Goal: Information Seeking & Learning: Learn about a topic

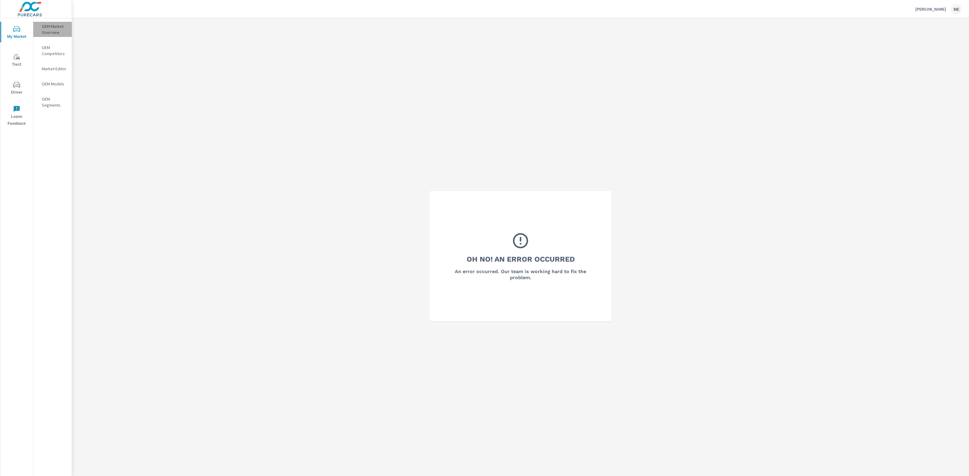
click at [60, 26] on p "OEM Market Overview" at bounding box center [54, 29] width 25 height 12
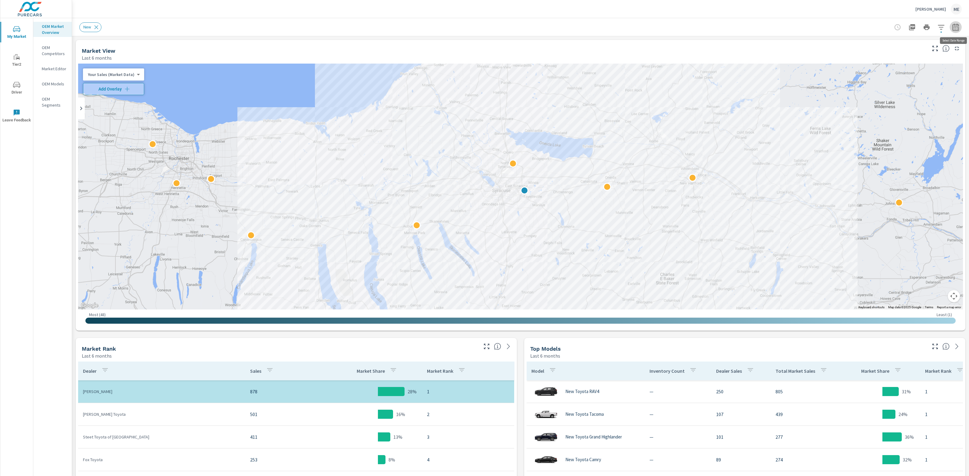
click at [955, 26] on icon "button" at bounding box center [955, 27] width 7 height 7
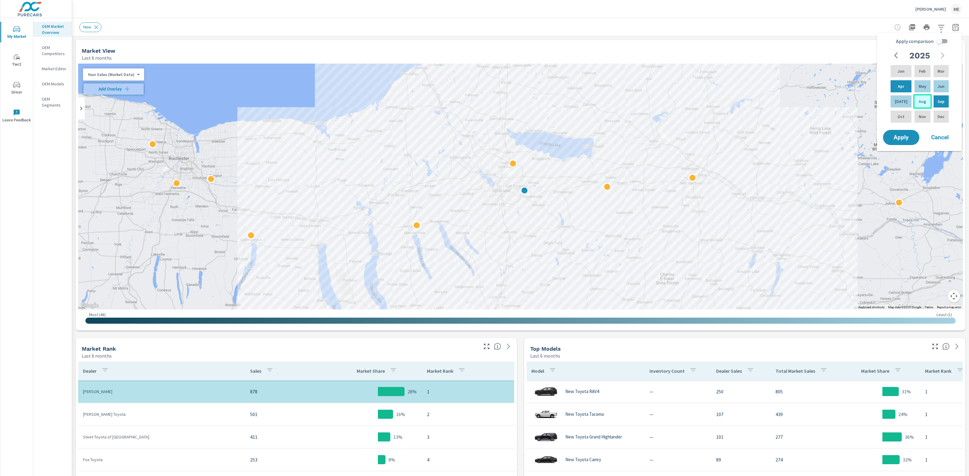
click at [922, 97] on div "Aug" at bounding box center [922, 101] width 18 height 15
click at [900, 141] on button "Apply" at bounding box center [901, 138] width 38 height 16
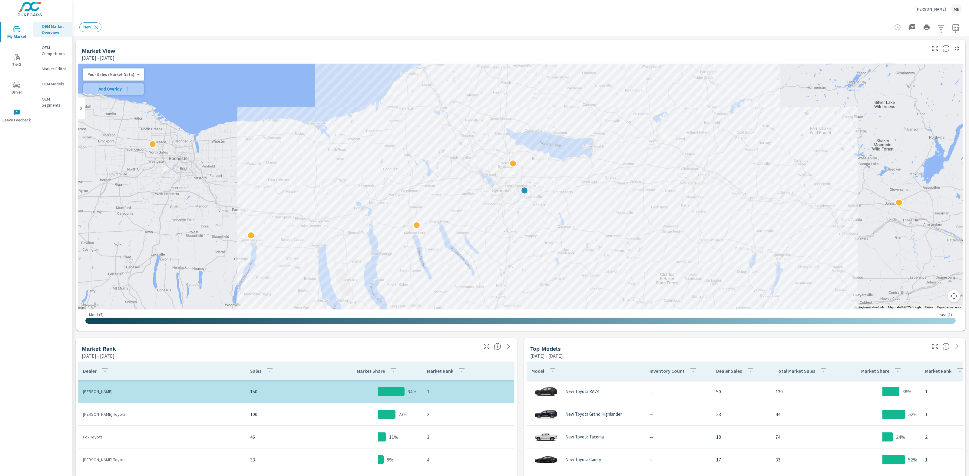
click at [943, 27] on icon "button" at bounding box center [941, 27] width 6 height 5
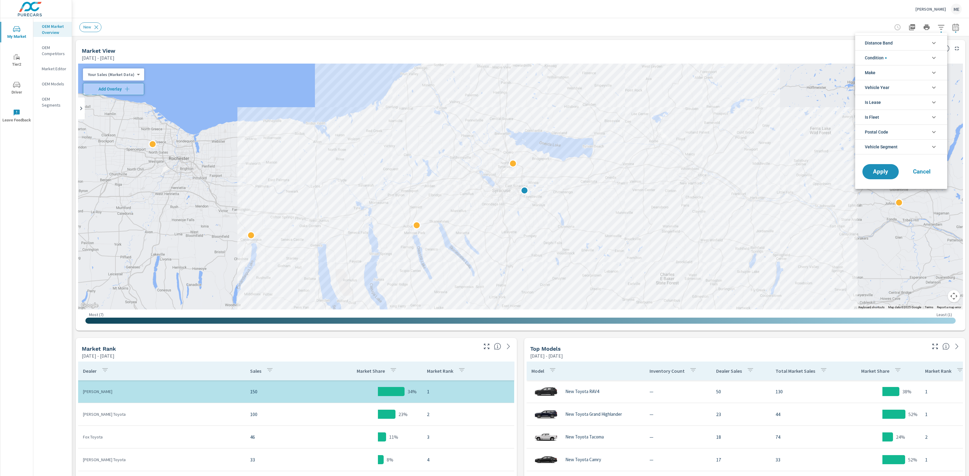
click at [895, 44] on li "Distance Band" at bounding box center [901, 42] width 92 height 15
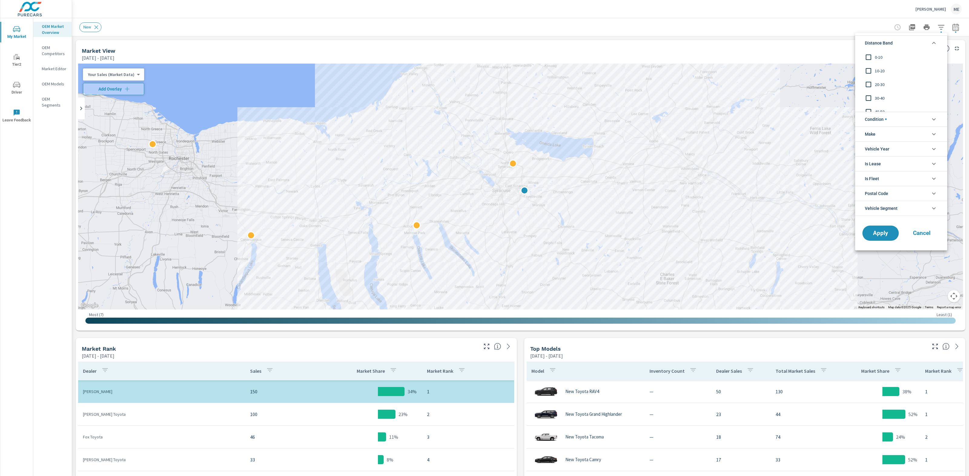
click at [879, 55] on span "0-10" at bounding box center [908, 57] width 66 height 7
click at [880, 68] on span "10-20" at bounding box center [908, 70] width 66 height 7
click at [884, 119] on span "Condition" at bounding box center [876, 119] width 22 height 15
click at [884, 157] on li "Make" at bounding box center [901, 161] width 92 height 15
click at [875, 178] on span "Toyota" at bounding box center [908, 175] width 66 height 7
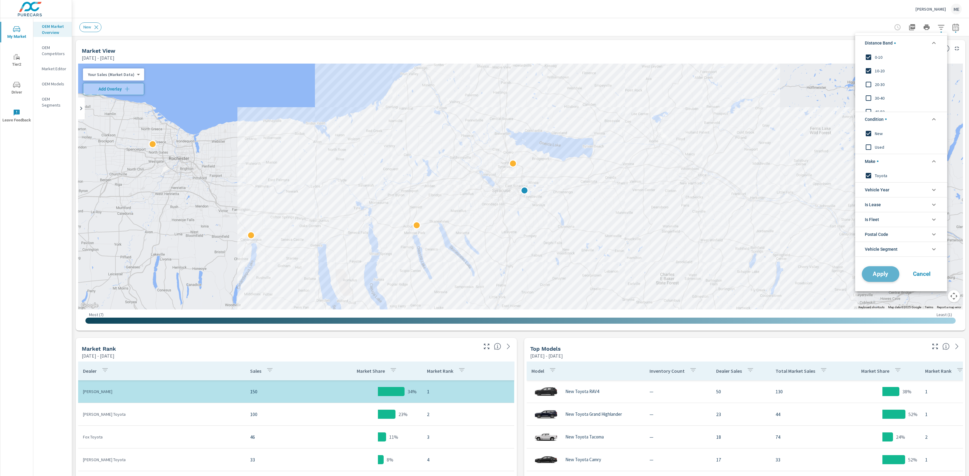
click at [885, 274] on span "Apply" at bounding box center [880, 274] width 25 height 6
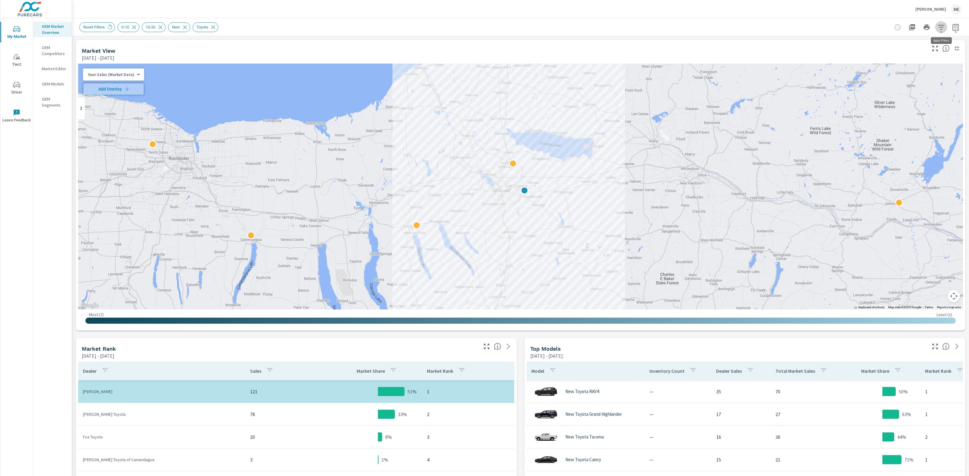
click at [943, 26] on icon "button" at bounding box center [941, 27] width 7 height 7
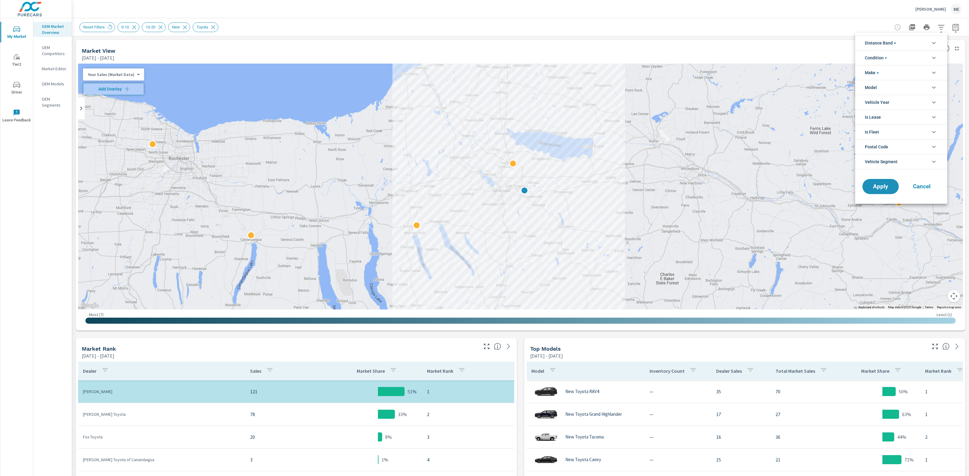
click at [955, 27] on div at bounding box center [484, 238] width 969 height 476
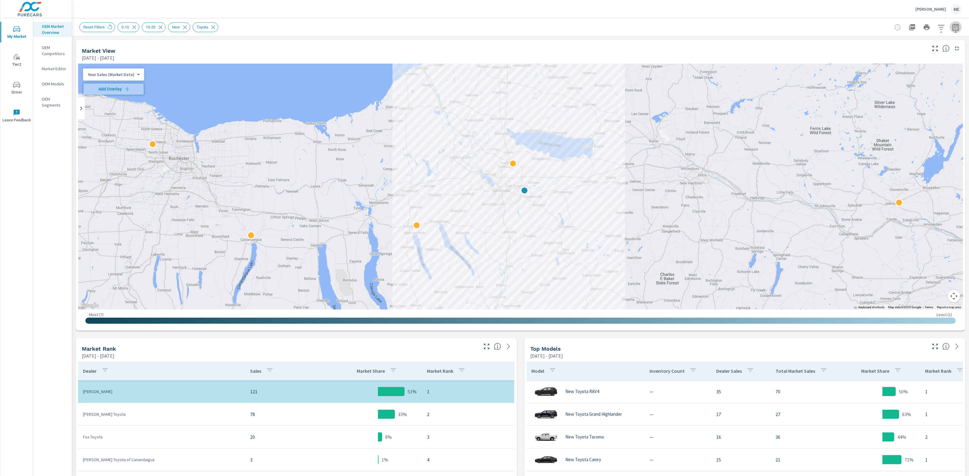
click at [957, 28] on icon "button" at bounding box center [955, 27] width 7 height 7
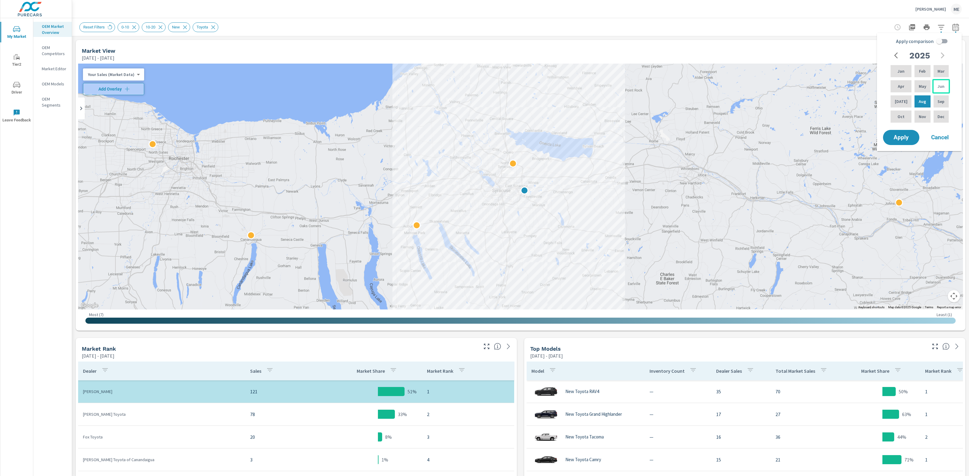
click at [941, 86] on p "Jun" at bounding box center [941, 86] width 7 height 6
click at [921, 103] on p "Aug" at bounding box center [922, 101] width 7 height 6
click at [941, 41] on input "Apply comparison" at bounding box center [939, 41] width 35 height 12
checkbox input "true"
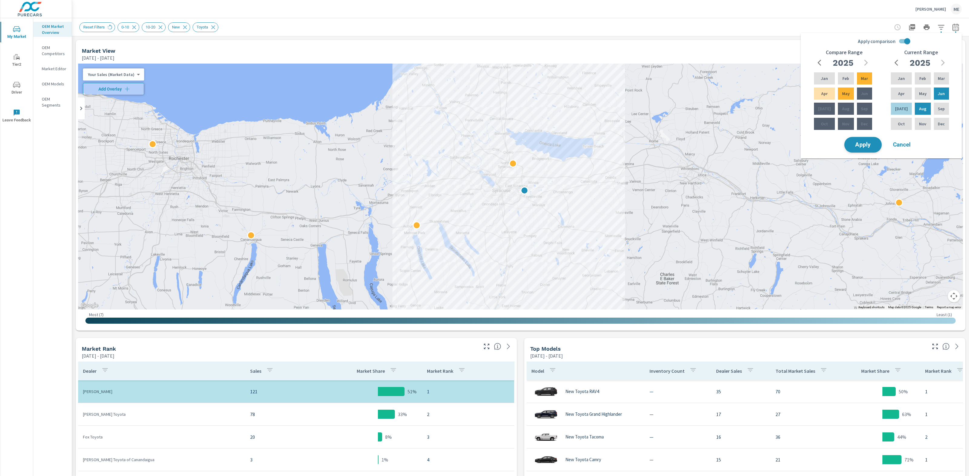
click at [861, 147] on span "Apply" at bounding box center [863, 145] width 25 height 6
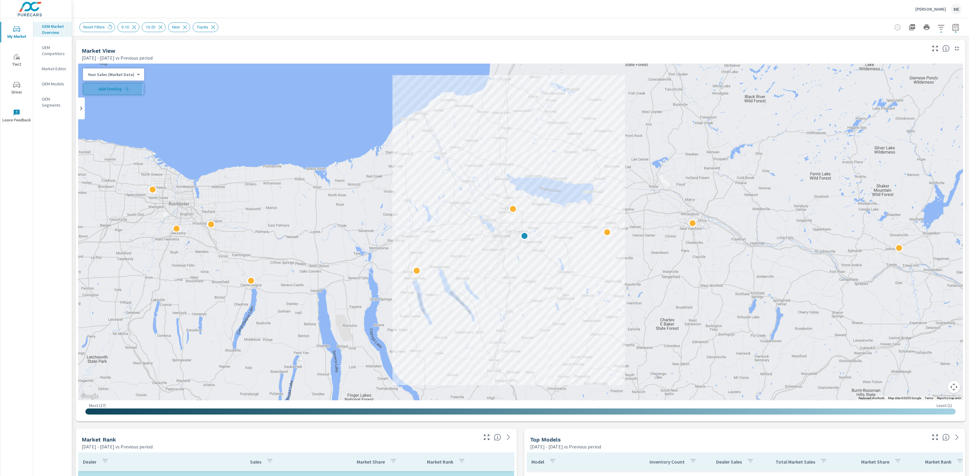
click at [109, 88] on span "Add Overlay" at bounding box center [114, 89] width 56 height 6
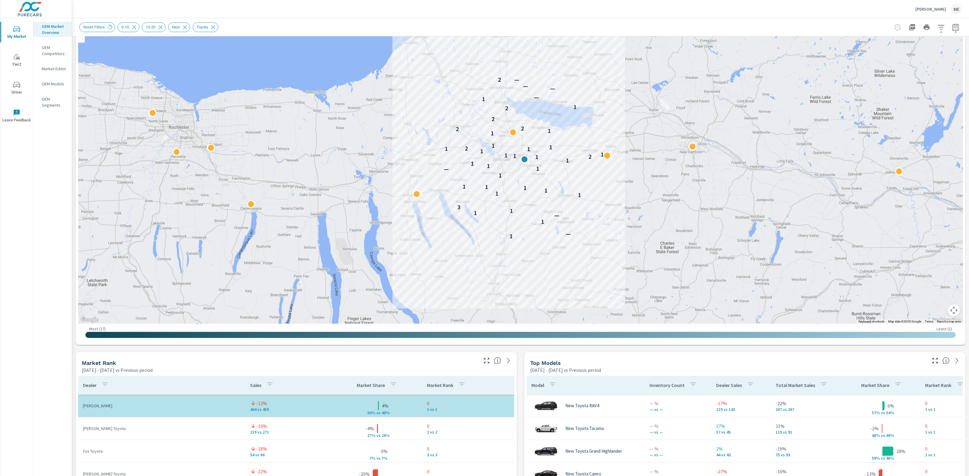
scroll to position [117, 0]
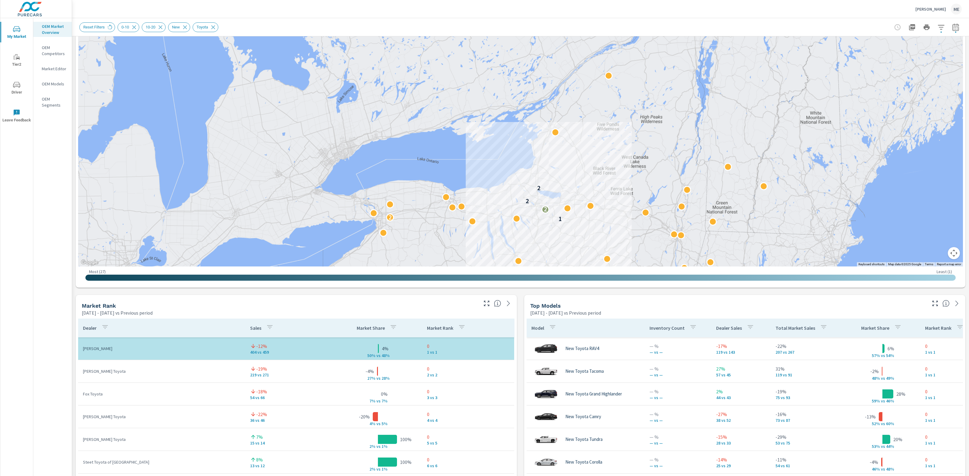
scroll to position [135, 0]
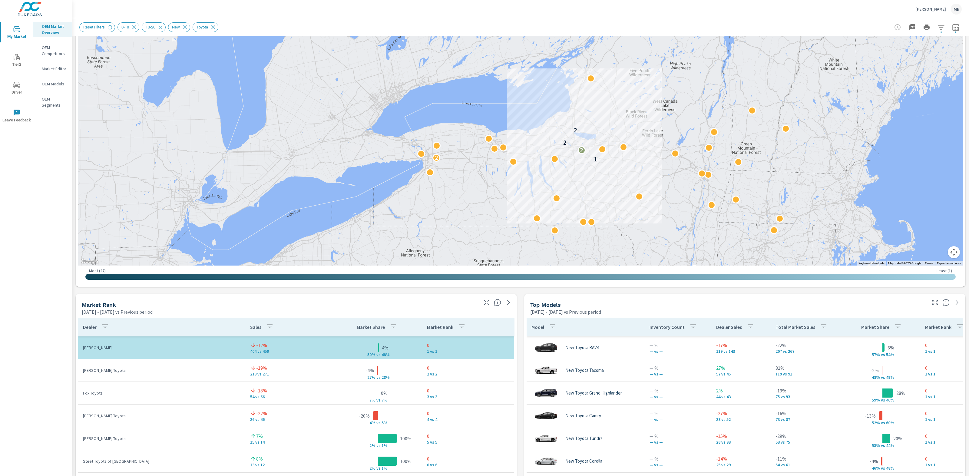
drag, startPoint x: 621, startPoint y: 204, endPoint x: 606, endPoint y: 160, distance: 46.2
click at [652, 154] on div "2 2 1 2 2 2 2" at bounding box center [941, 253] width 775 height 436
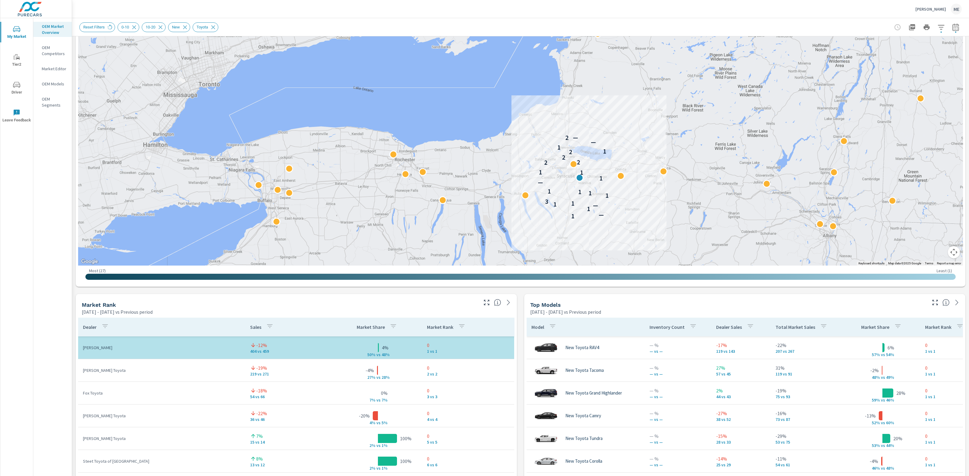
drag, startPoint x: 583, startPoint y: 222, endPoint x: 580, endPoint y: 201, distance: 20.5
click at [580, 201] on div "1 — 1 — 1 1 3 1 1 1 1 — 1 1 1 2 2 2 2 1 1 — — 2" at bounding box center [905, 300] width 775 height 436
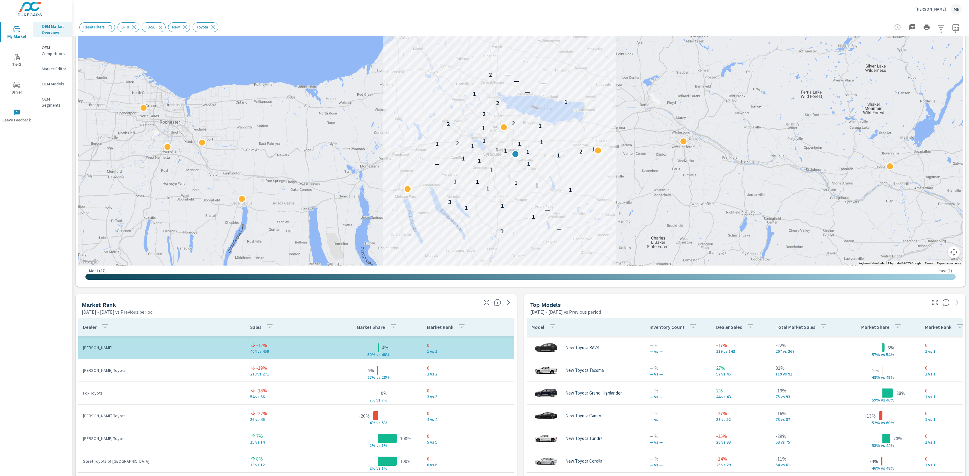
drag, startPoint x: 735, startPoint y: 210, endPoint x: 910, endPoint y: 276, distance: 186.8
click at [669, 195] on div "1 — 1 — 1 1 3 1 1 1 1 1 1 1 — 1 1 1 1 1 2 1 1 1 1 1 1 2 1 1 1 1 2 2 2 2 1 1 — —…" at bounding box center [840, 299] width 775 height 436
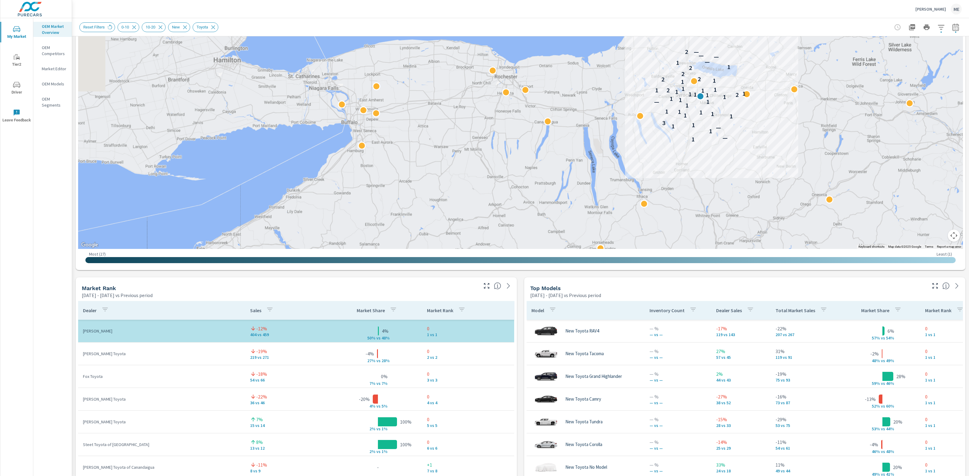
scroll to position [152, 0]
